Goal: Information Seeking & Learning: Learn about a topic

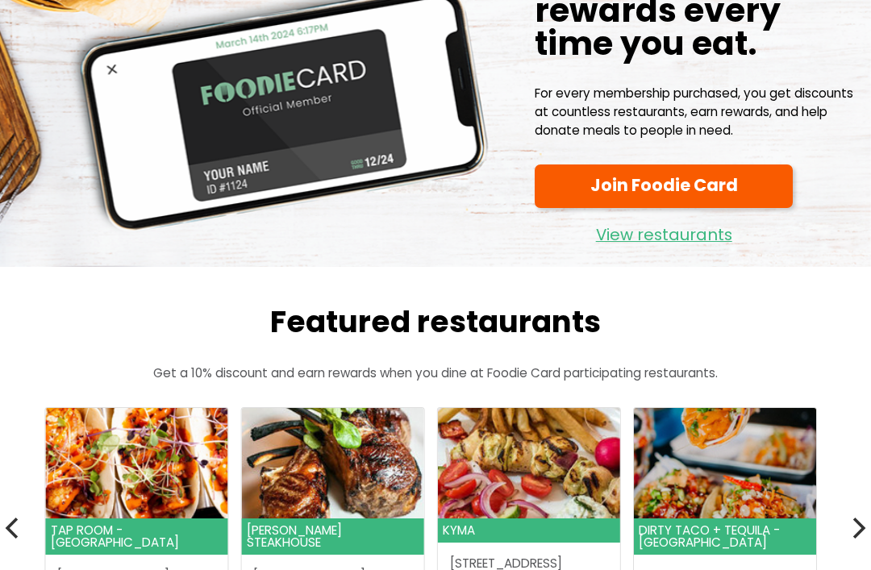
scroll to position [115, 0]
click at [653, 243] on link "View restaurants" at bounding box center [664, 231] width 258 height 35
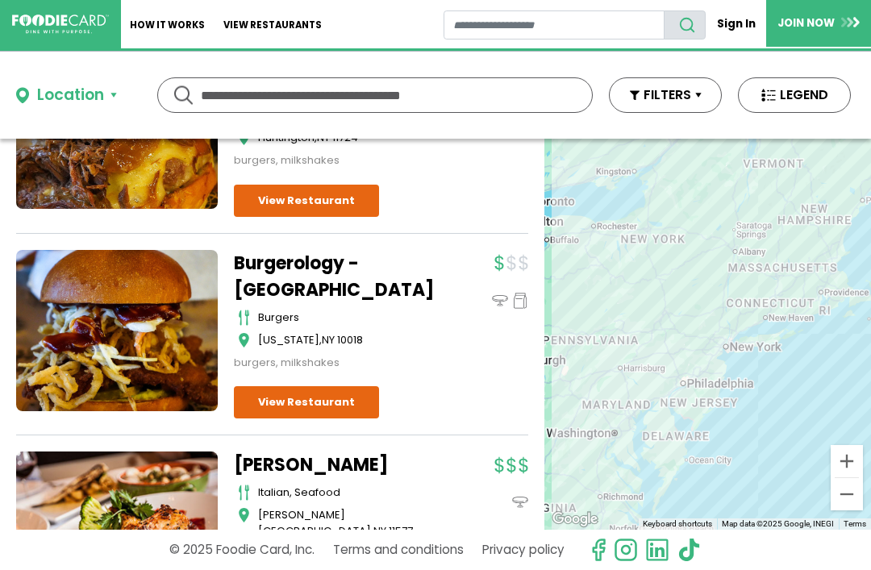
scroll to position [2738, 0]
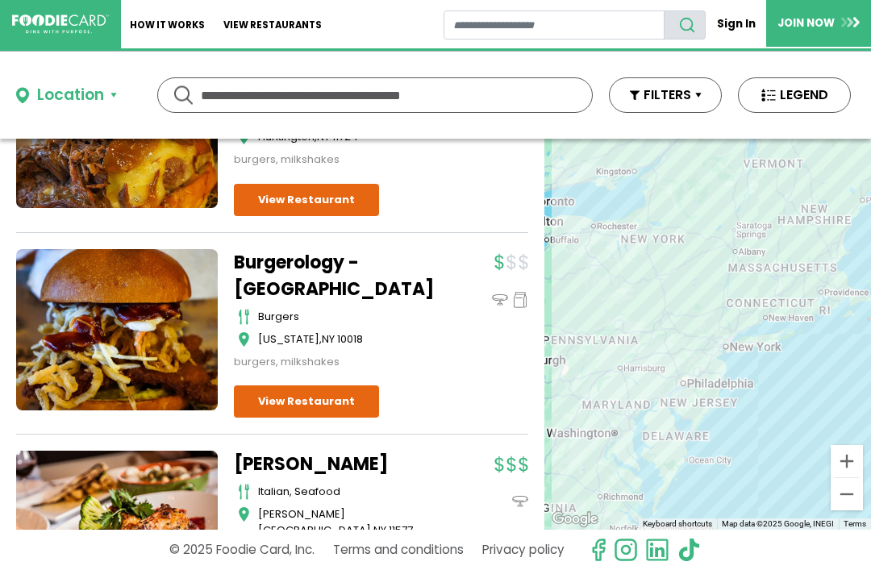
click at [210, 98] on input "text" at bounding box center [375, 95] width 349 height 34
type input "**********"
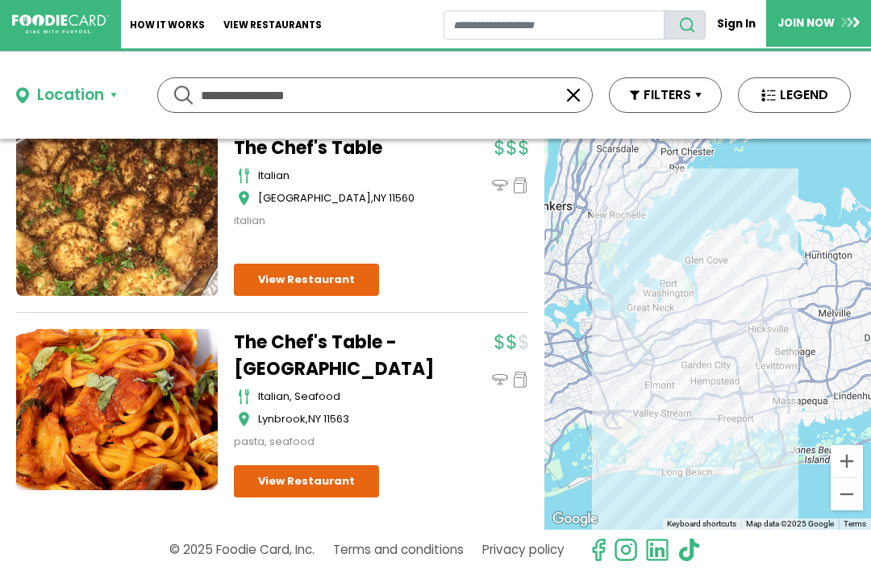
scroll to position [145, 0]
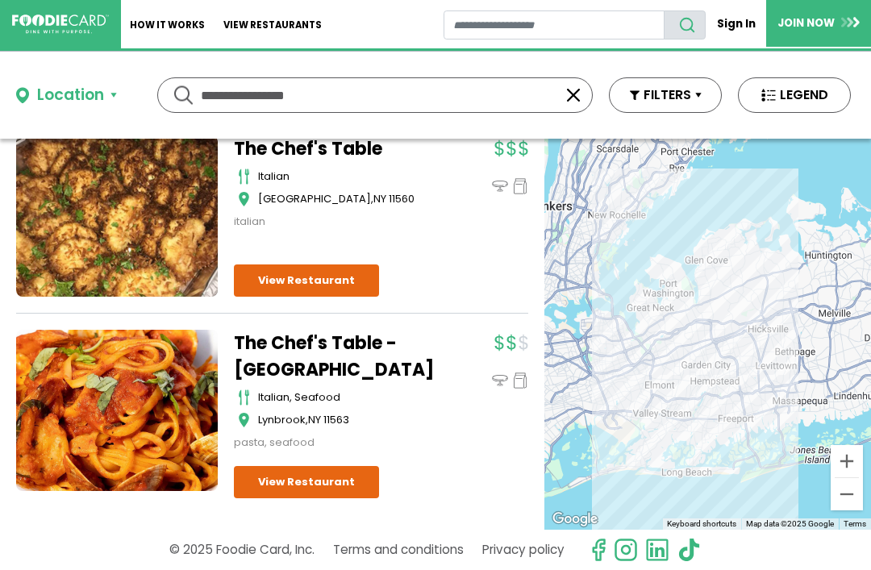
click at [303, 486] on link "View Restaurant" at bounding box center [306, 482] width 145 height 32
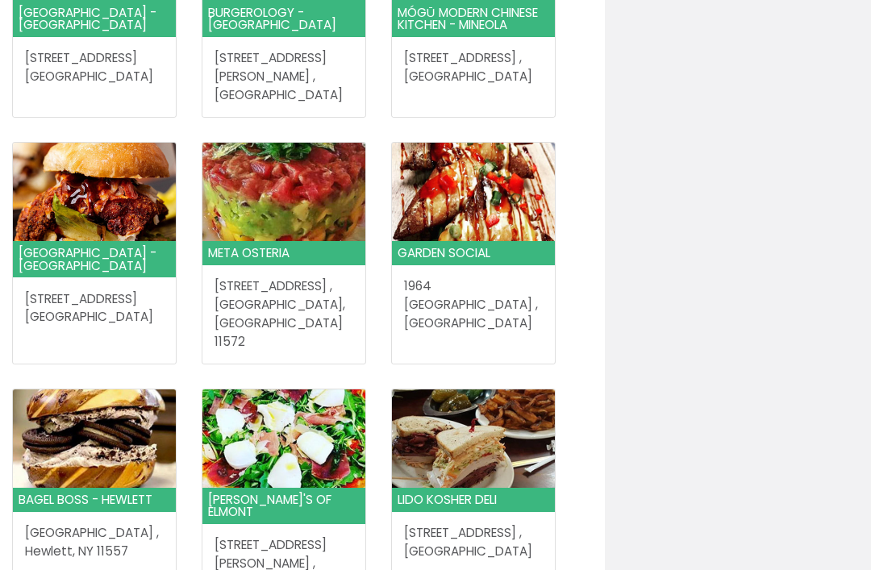
scroll to position [1688, 0]
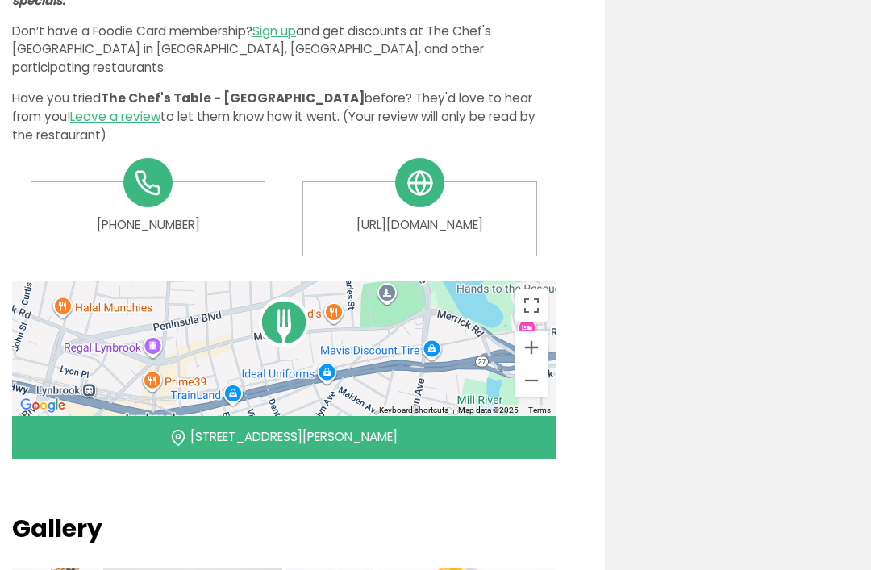
scroll to position [733, 0]
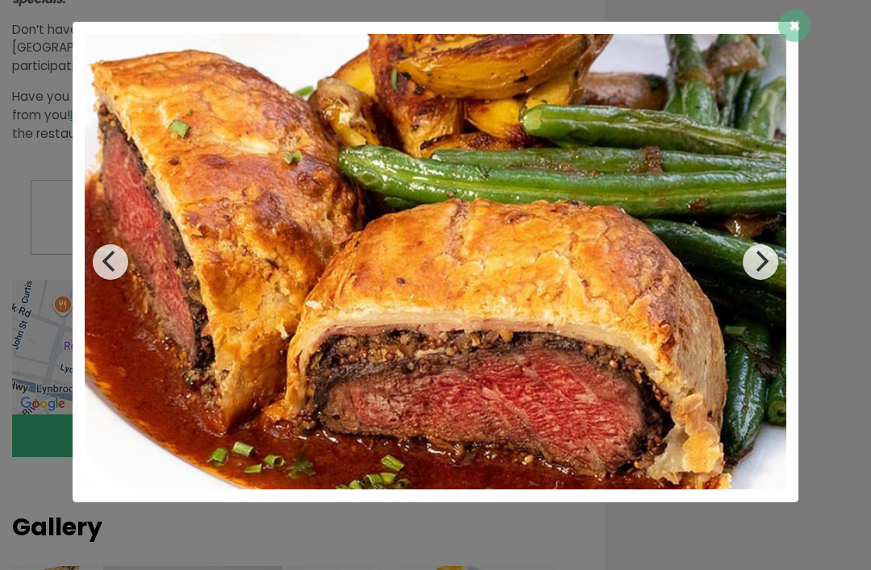
click at [759, 280] on button "Next" at bounding box center [761, 262] width 36 height 36
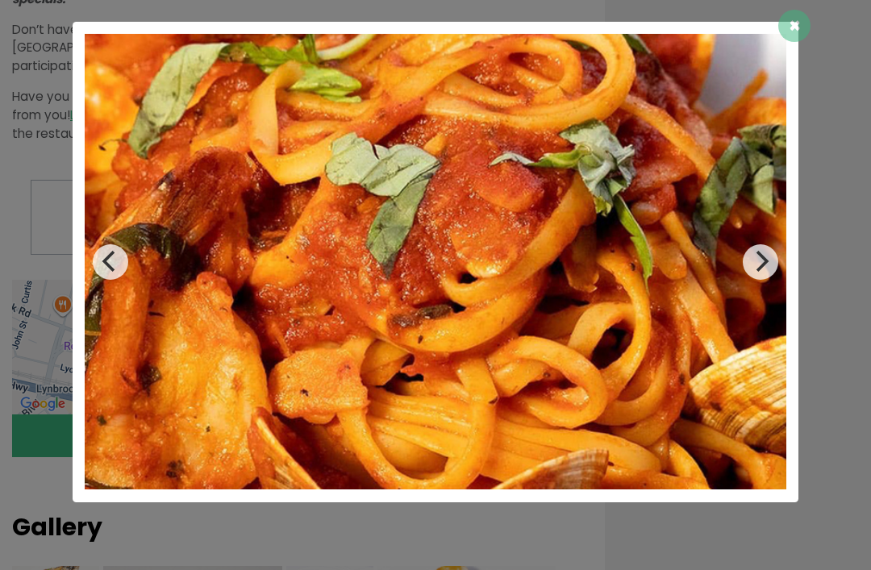
click at [758, 272] on icon "Next" at bounding box center [760, 261] width 21 height 21
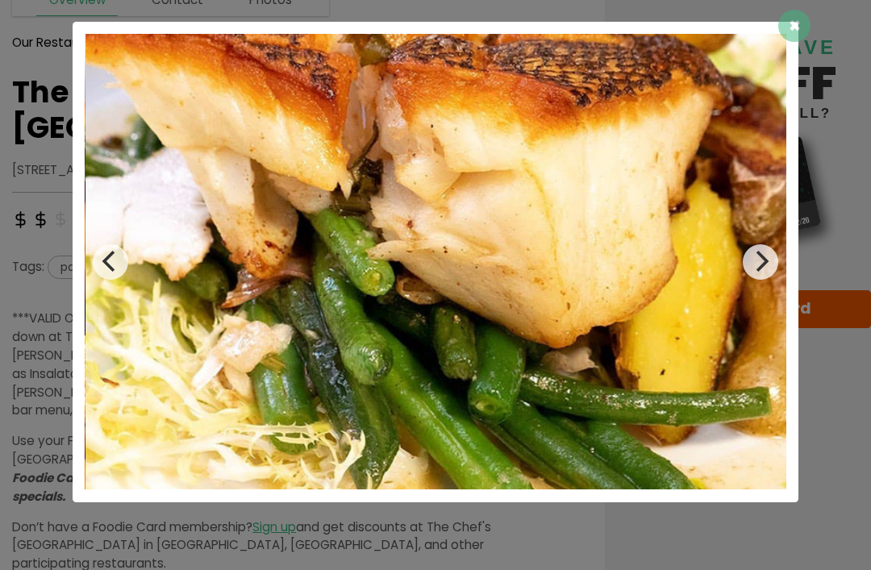
scroll to position [233, 0]
